Goal: Book appointment/travel/reservation

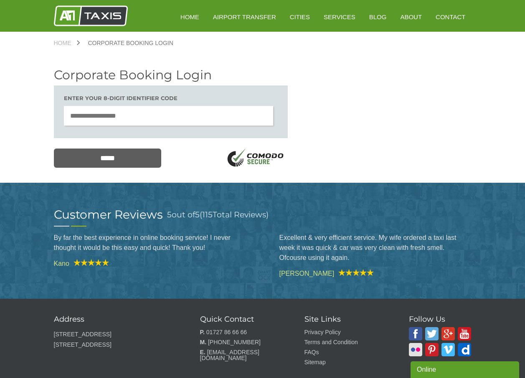
click at [140, 120] on input "text" at bounding box center [169, 116] width 210 height 20
type input "********"
click at [110, 156] on input "*****" at bounding box center [108, 158] width 108 height 19
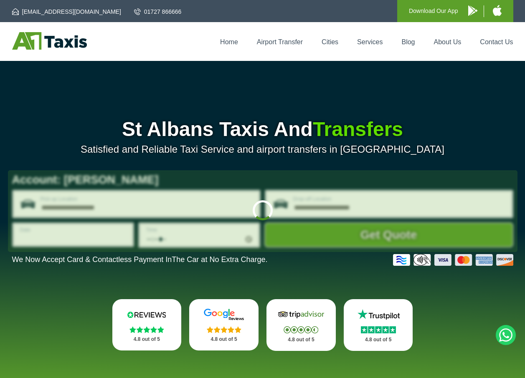
type input "**********"
